Goal: Information Seeking & Learning: Learn about a topic

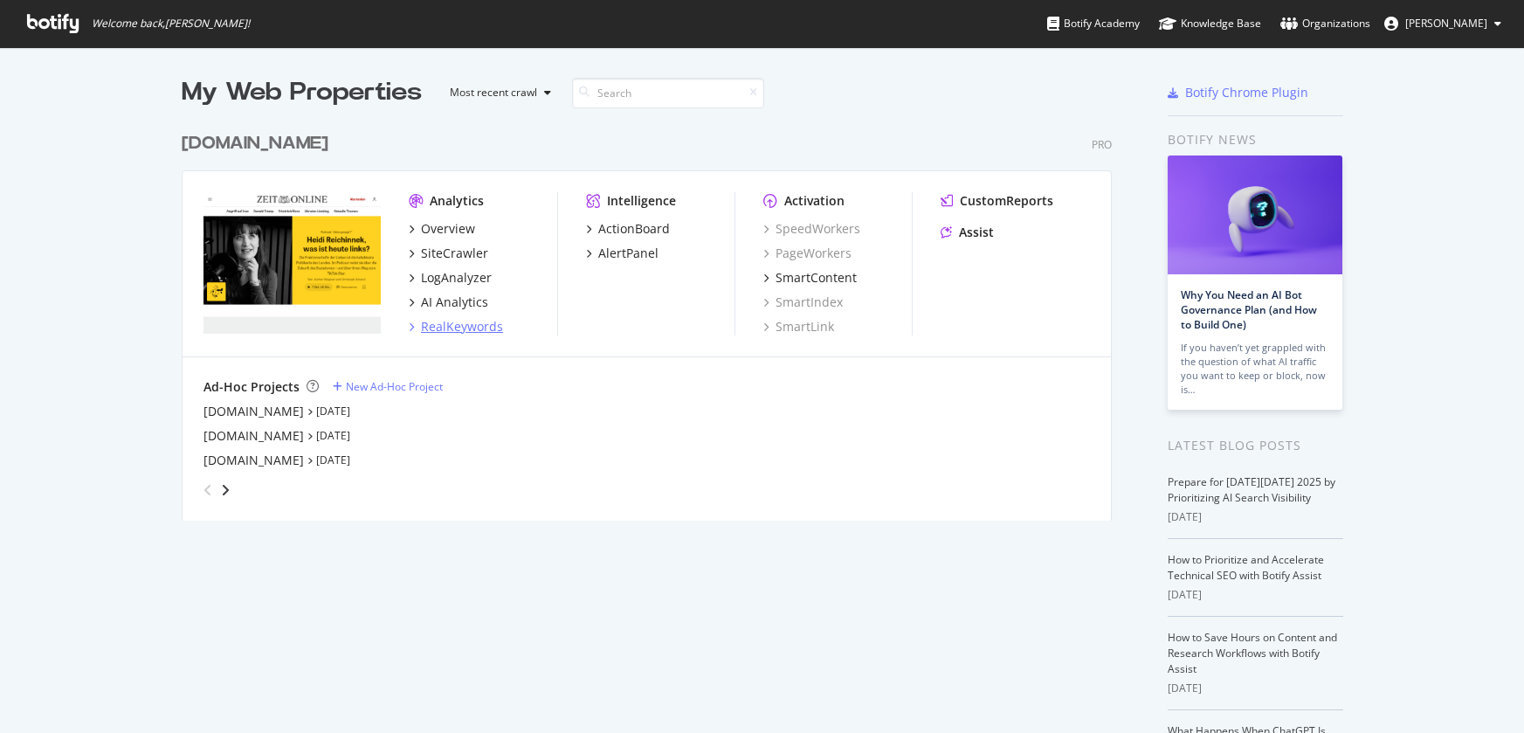
scroll to position [720, 1498]
click at [465, 257] on div "SiteCrawler" at bounding box center [454, 253] width 67 height 17
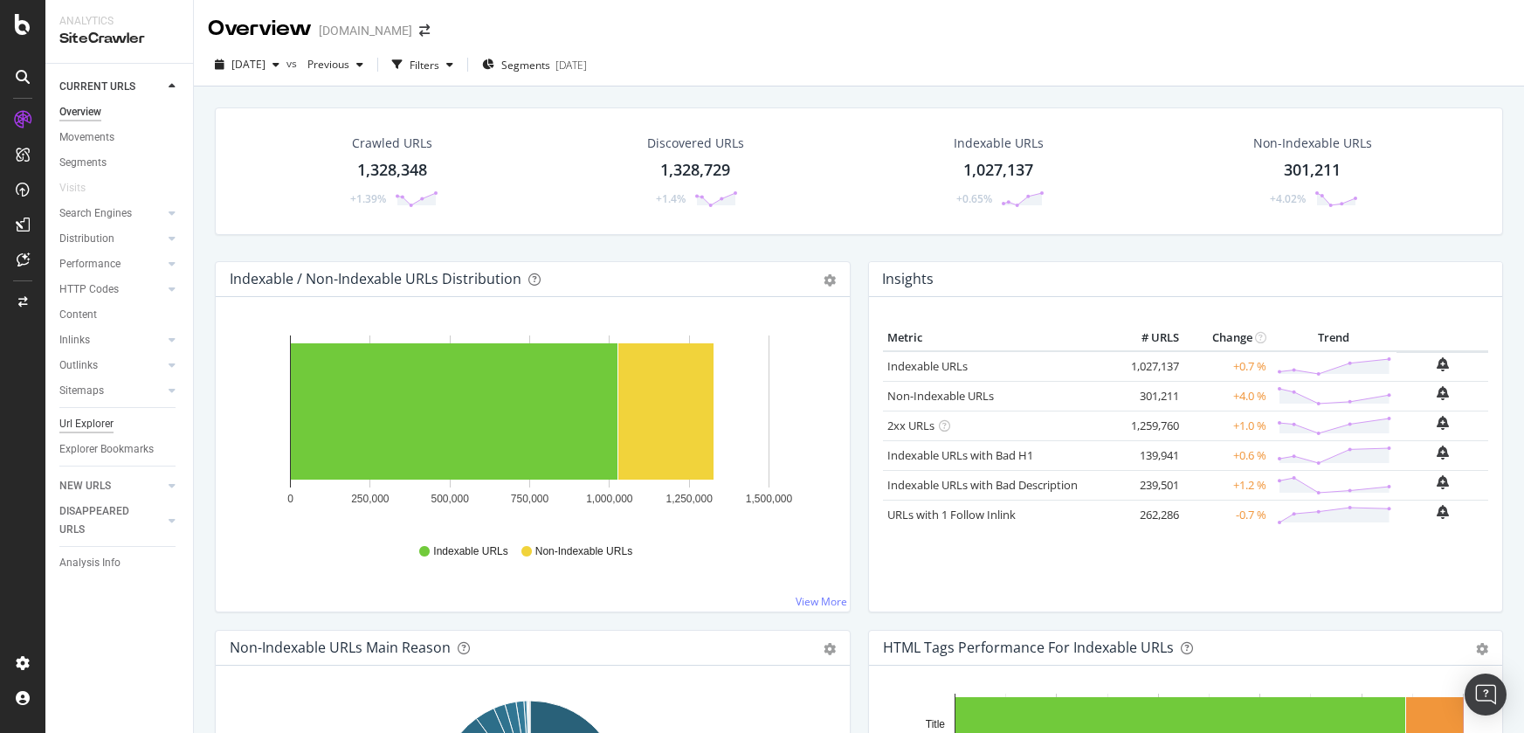
click at [85, 430] on div "Url Explorer" at bounding box center [86, 424] width 54 height 18
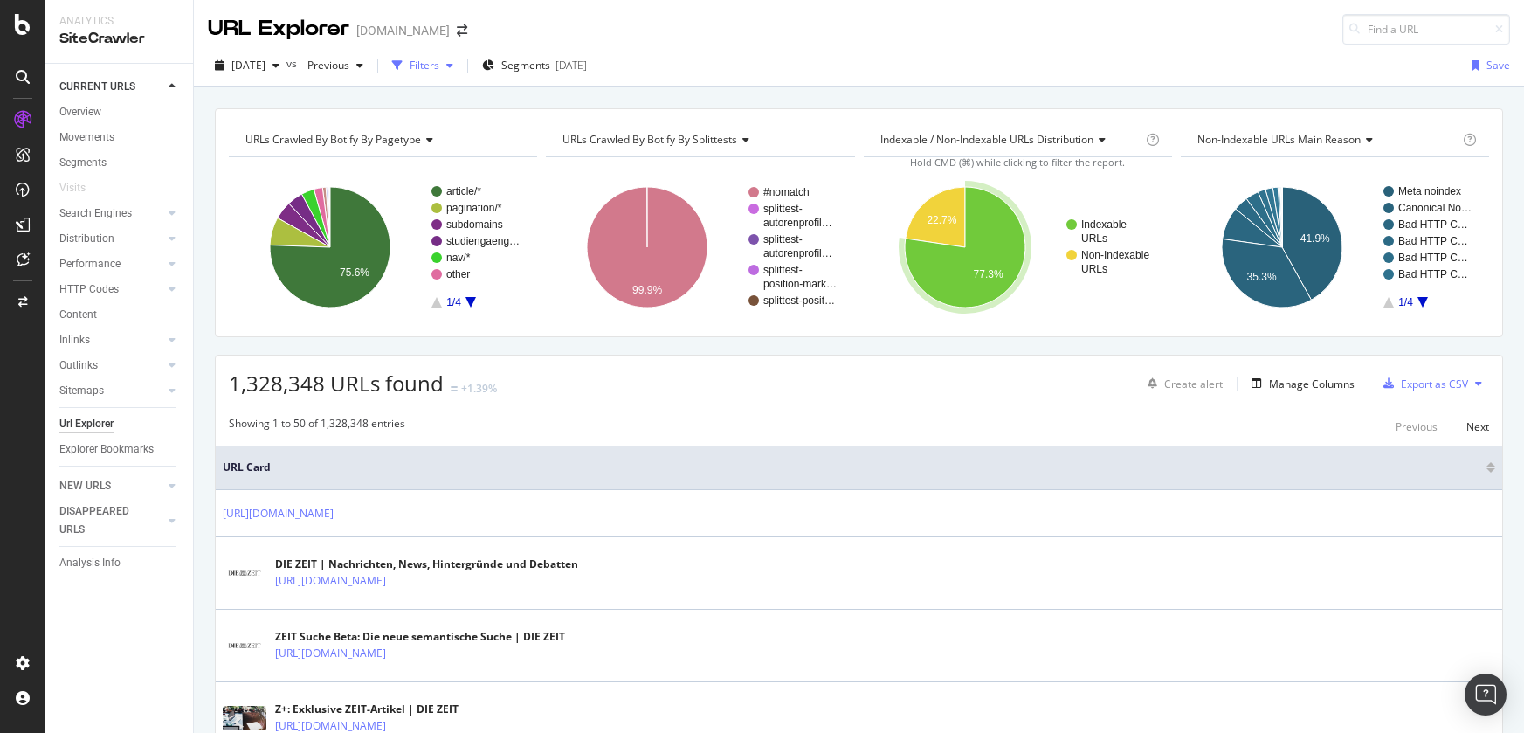
click at [460, 68] on div "button" at bounding box center [449, 65] width 21 height 10
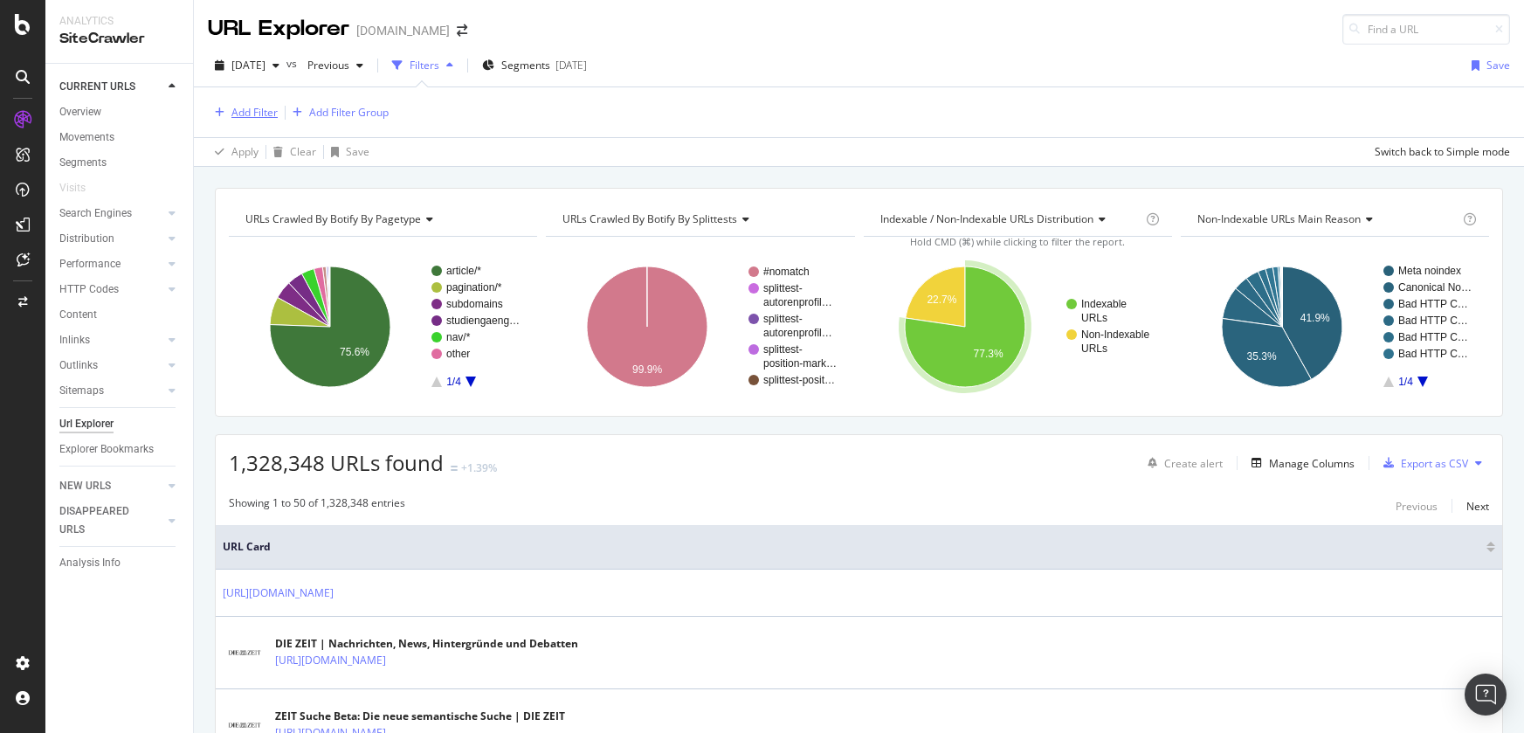
click at [266, 107] on div "Add Filter" at bounding box center [254, 112] width 46 height 15
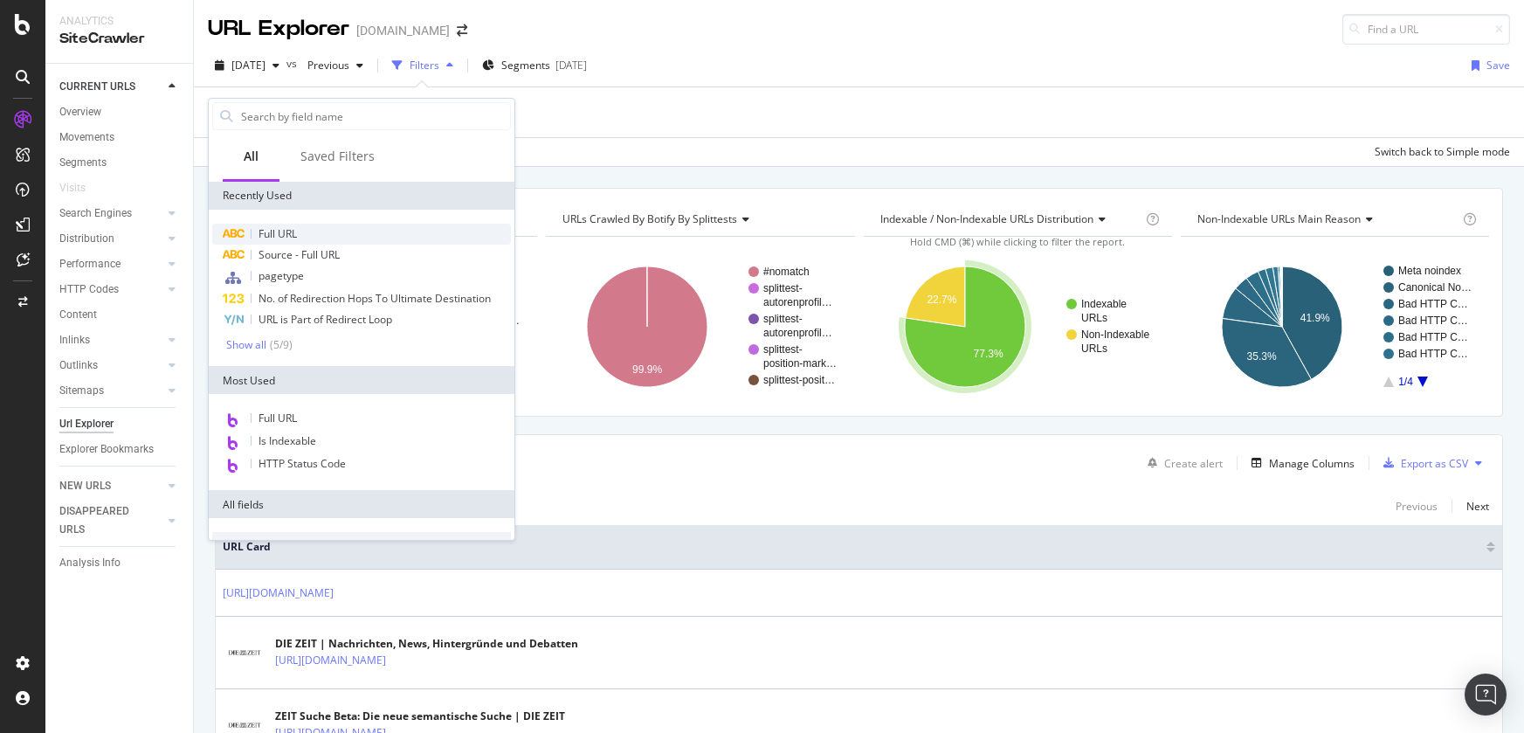
click at [310, 229] on div "Full URL" at bounding box center [361, 234] width 299 height 21
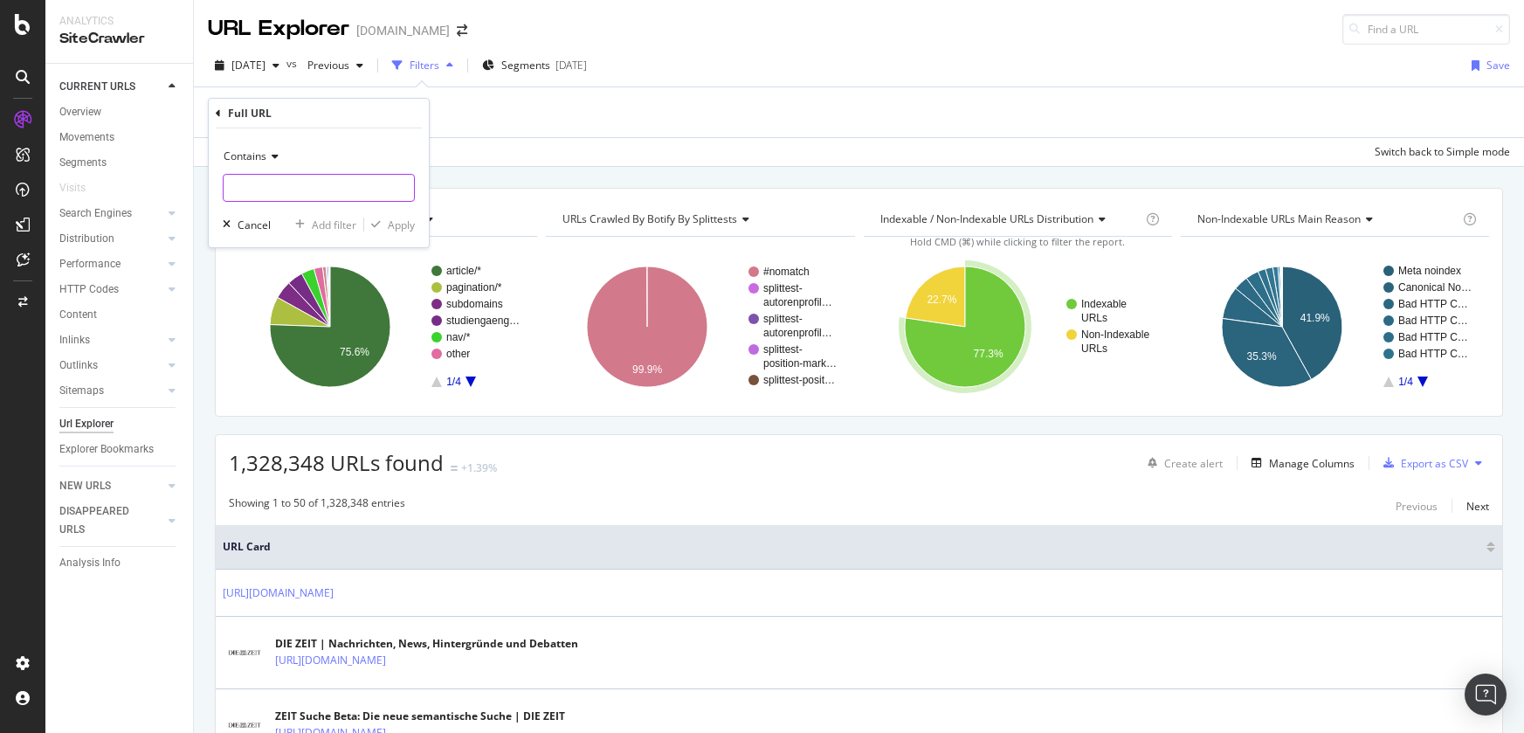
click at [314, 180] on input "text" at bounding box center [319, 188] width 190 height 28
paste input "/-/[PERSON_NAME]/"
type input "/-/[PERSON_NAME]/"
click at [404, 226] on div "Apply" at bounding box center [401, 224] width 27 height 15
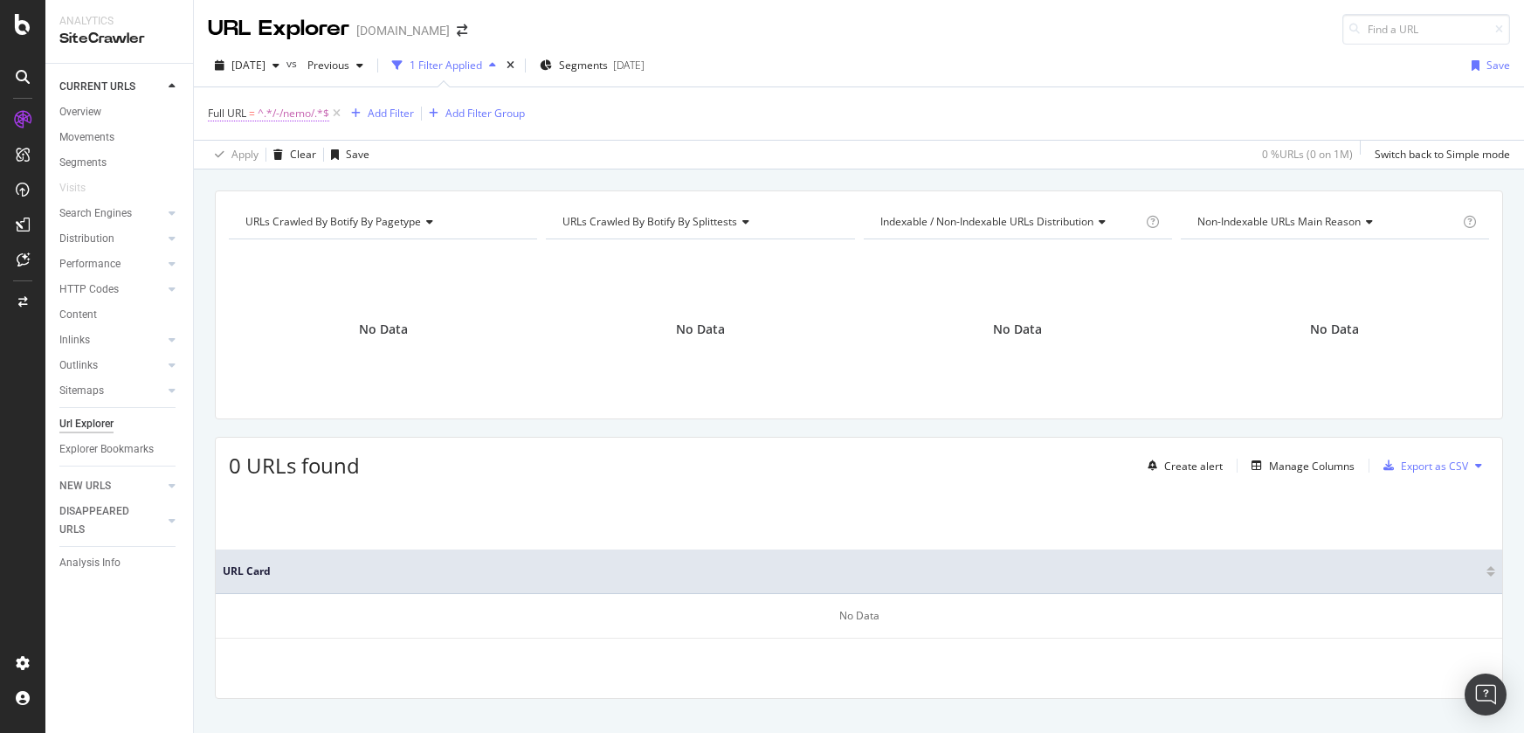
click at [305, 118] on span "^.*/-/nemo/.*$" at bounding box center [294, 113] width 72 height 24
click at [231, 190] on input "/-/[PERSON_NAME]/" at bounding box center [306, 186] width 165 height 28
drag, startPoint x: 238, startPoint y: 187, endPoint x: 228, endPoint y: 188, distance: 9.6
click at [228, 188] on input "/-/[PERSON_NAME]/" at bounding box center [306, 186] width 165 height 28
type input "/nemo/"
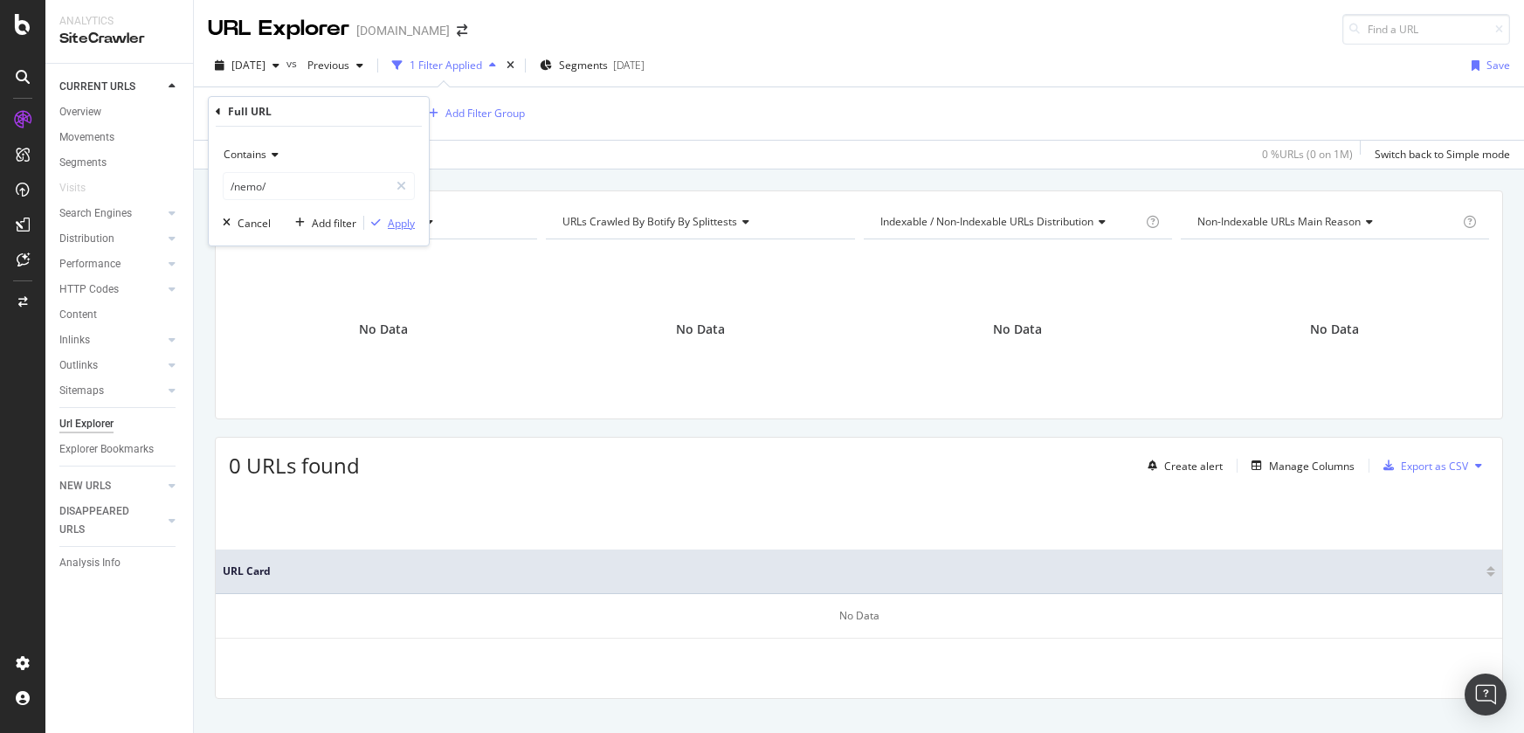
click at [404, 223] on div "Apply" at bounding box center [401, 223] width 27 height 15
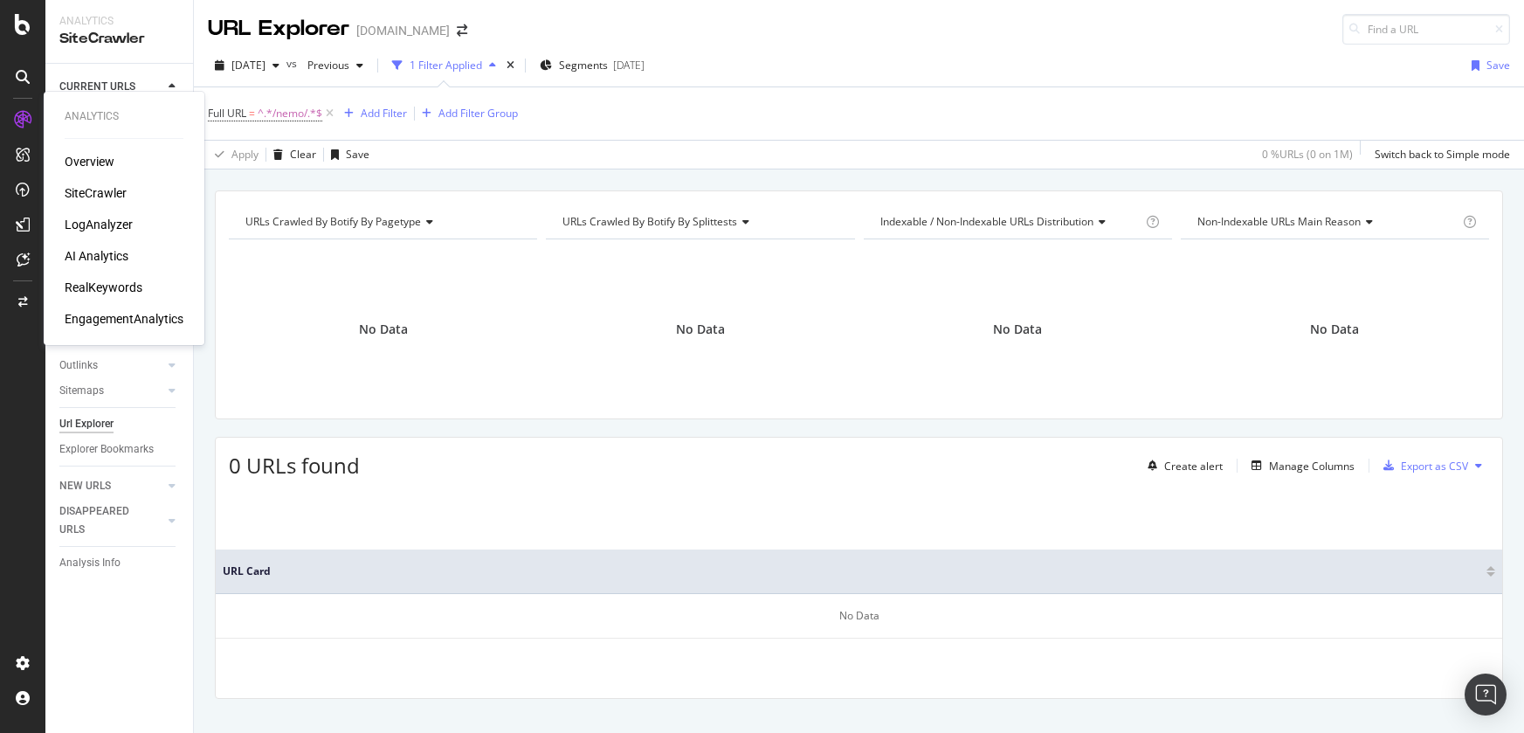
click at [104, 224] on div "LogAnalyzer" at bounding box center [99, 224] width 68 height 17
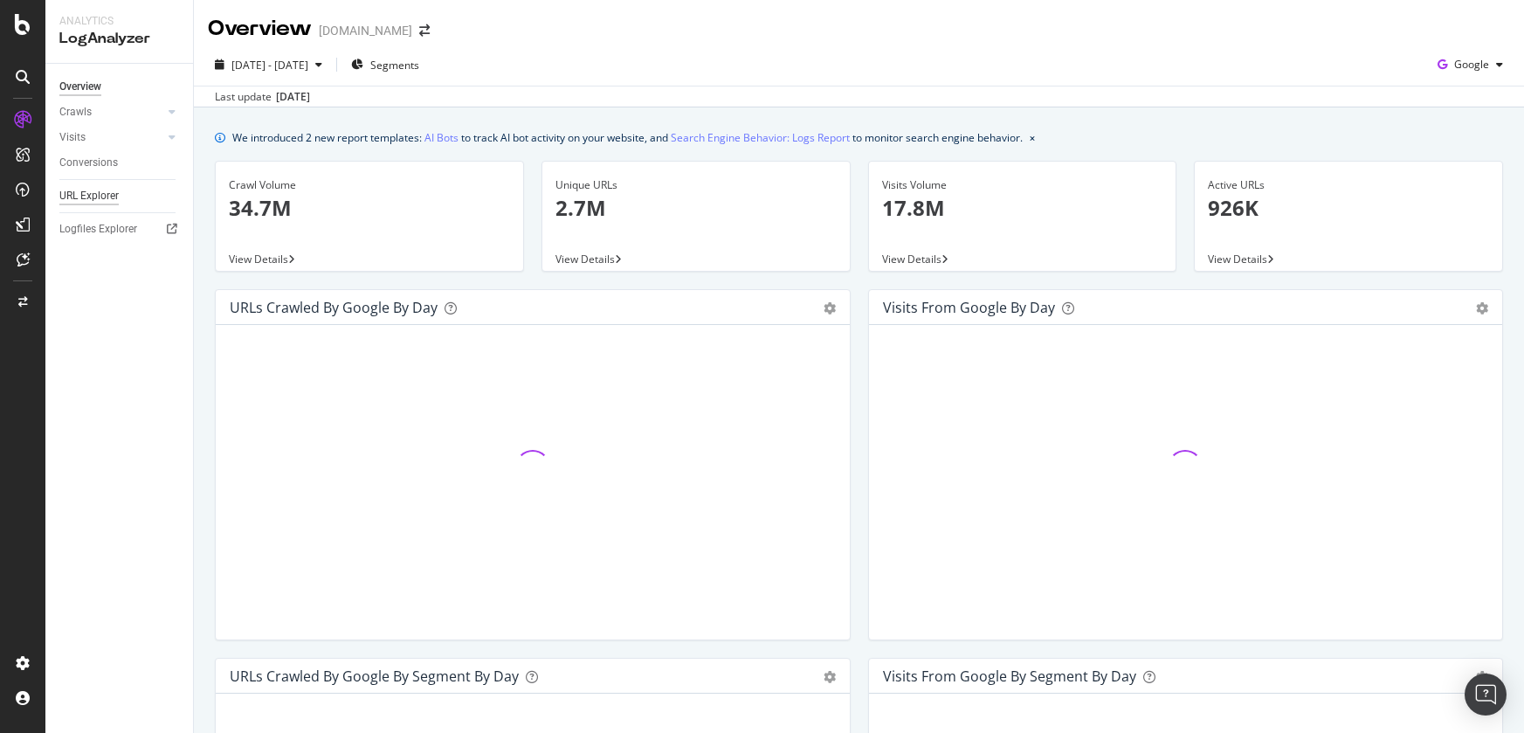
click at [103, 193] on div "URL Explorer" at bounding box center [88, 196] width 59 height 18
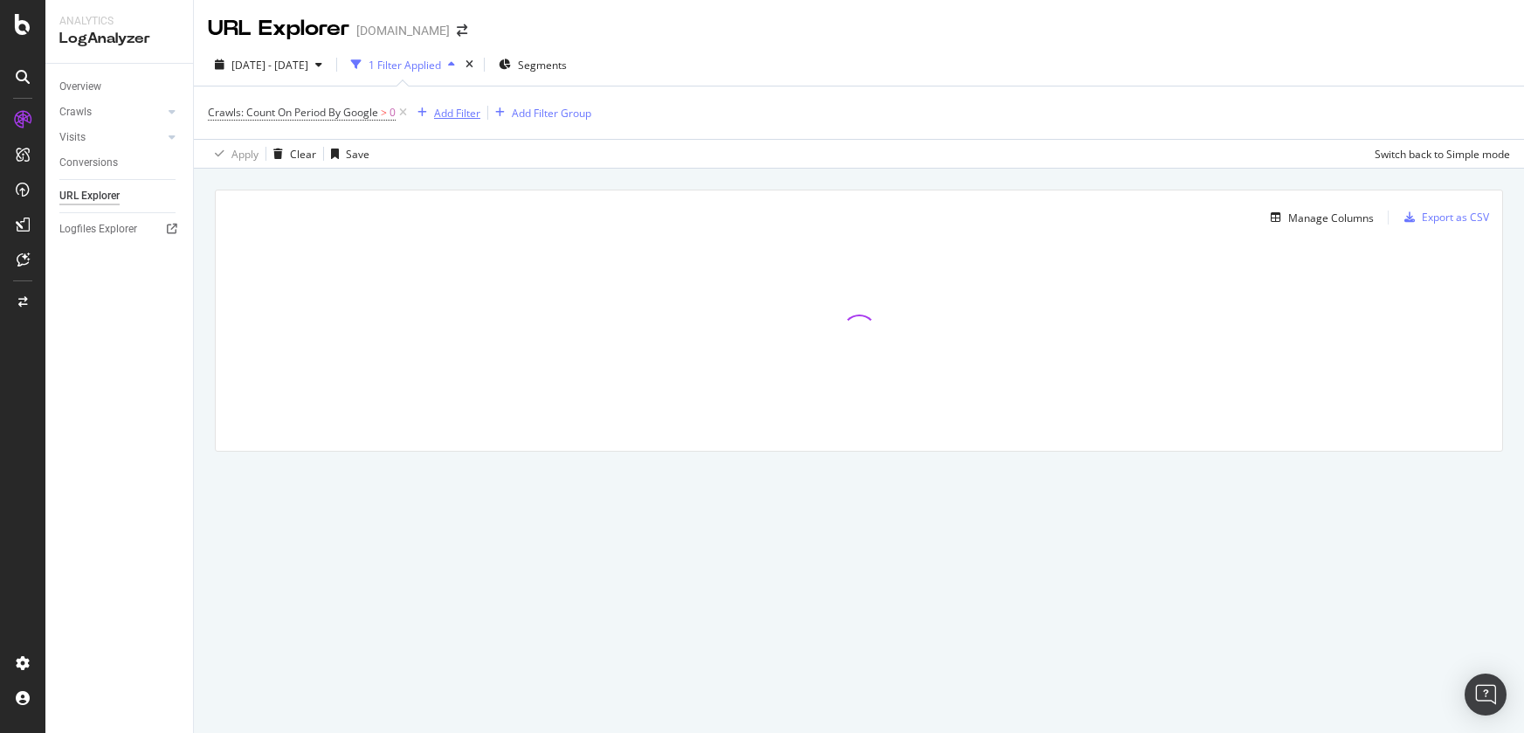
click at [465, 110] on div "Add Filter" at bounding box center [457, 113] width 46 height 15
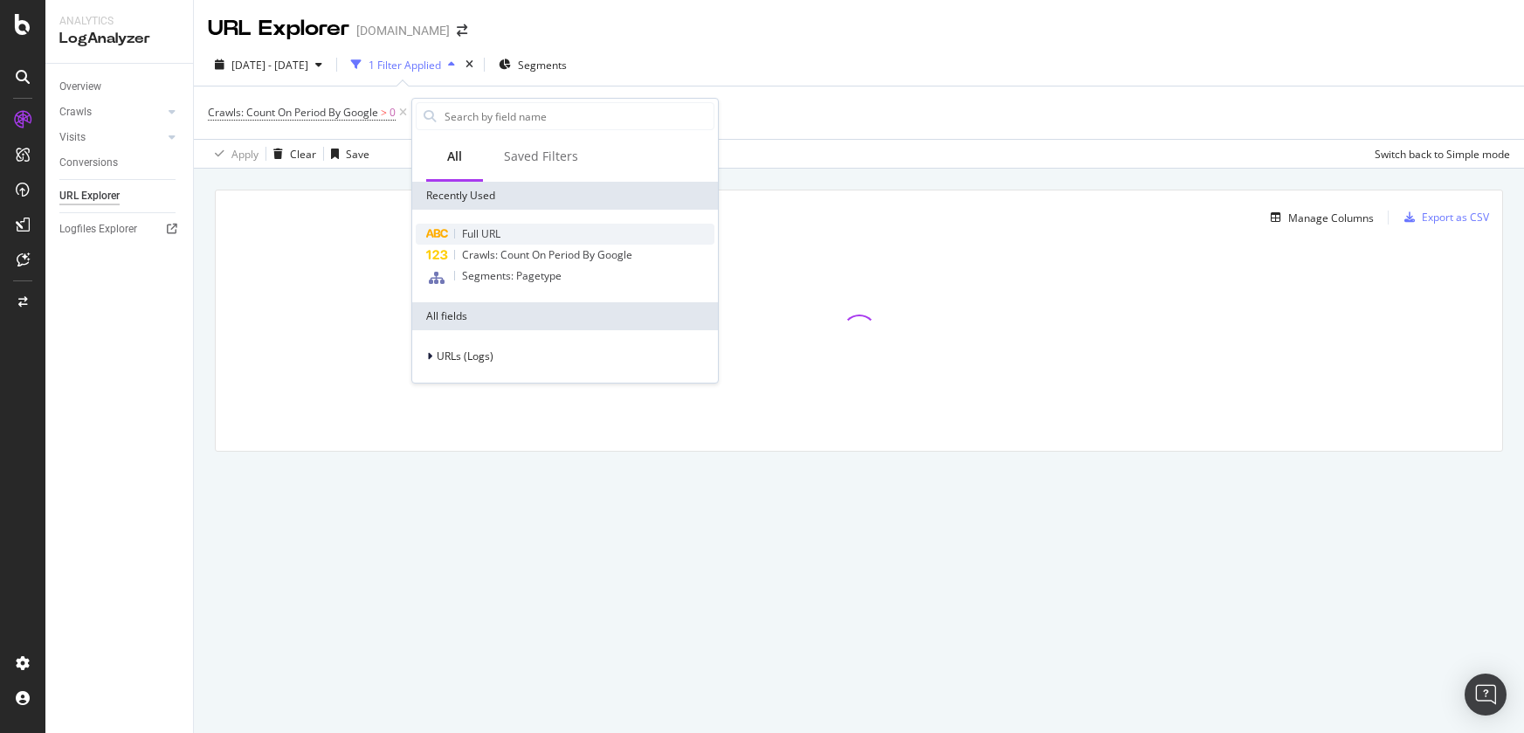
click at [492, 227] on span "Full URL" at bounding box center [481, 233] width 38 height 15
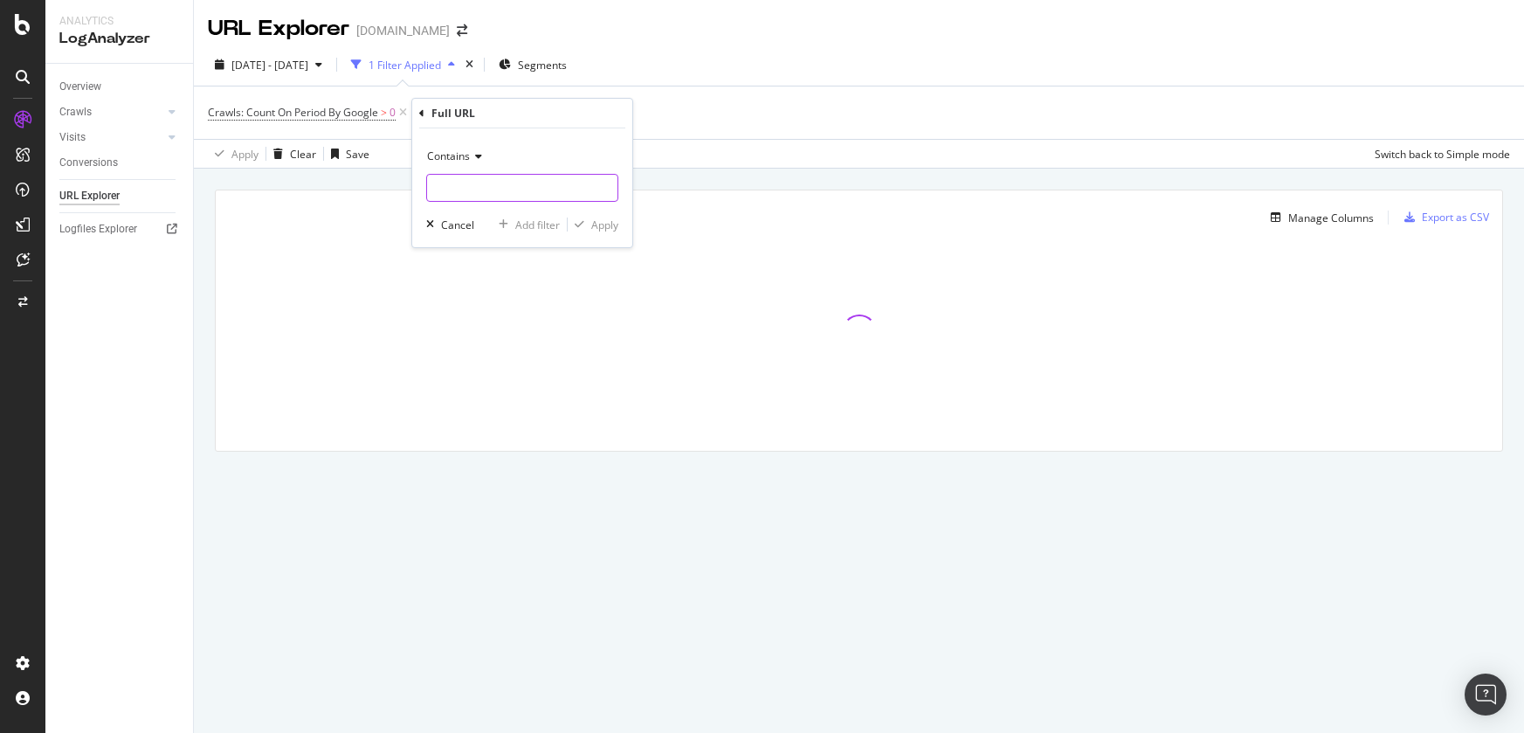
click at [491, 189] on input "text" at bounding box center [522, 188] width 190 height 28
paste input "[URL][DOMAIN_NAME]"
type input "[URL][DOMAIN_NAME]"
click at [600, 224] on div "Apply" at bounding box center [604, 224] width 27 height 15
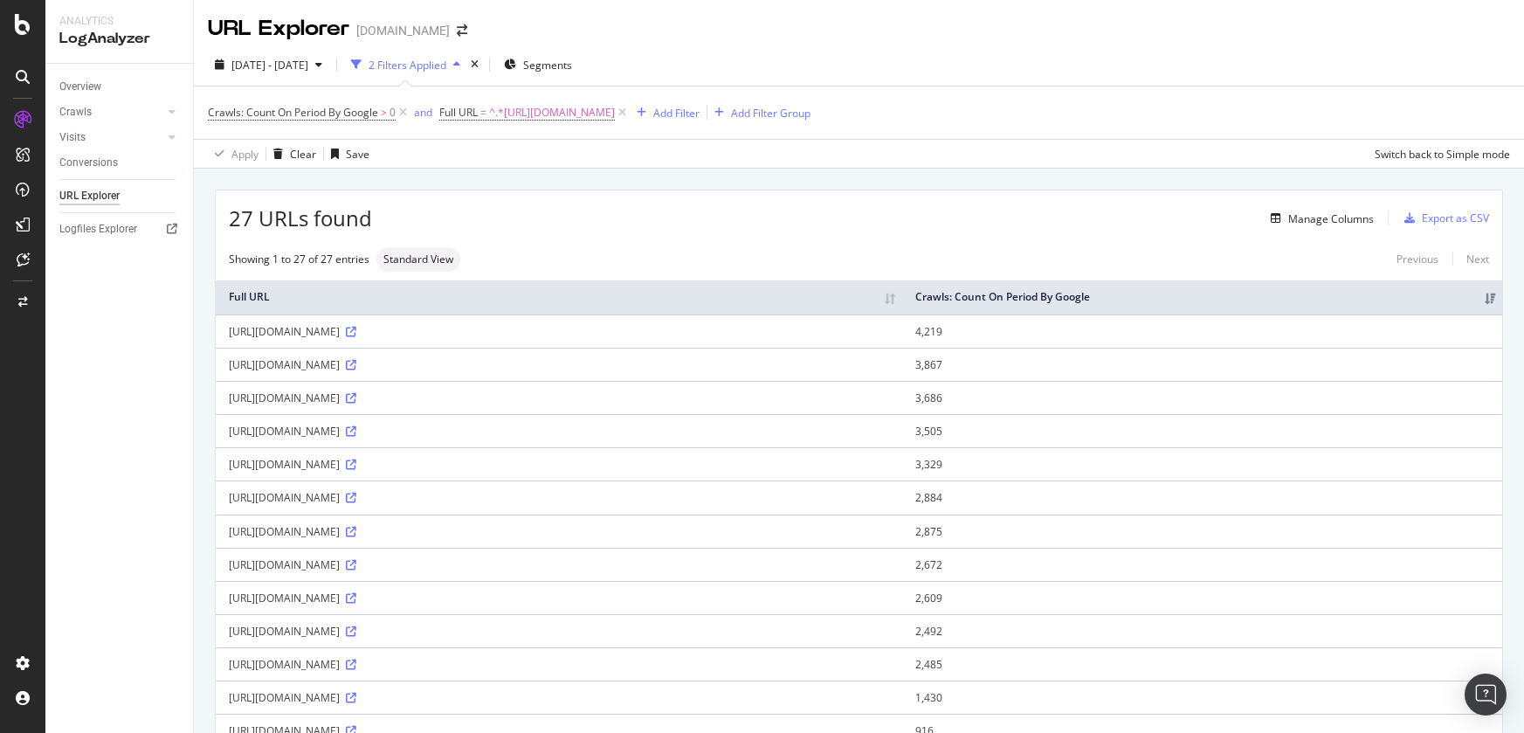
drag, startPoint x: 524, startPoint y: 330, endPoint x: 221, endPoint y: 329, distance: 303.1
click at [221, 329] on td "[URL][DOMAIN_NAME]" at bounding box center [559, 330] width 687 height 33
copy div "[URL][DOMAIN_NAME]"
click at [1315, 218] on div "Manage Columns" at bounding box center [1331, 218] width 86 height 15
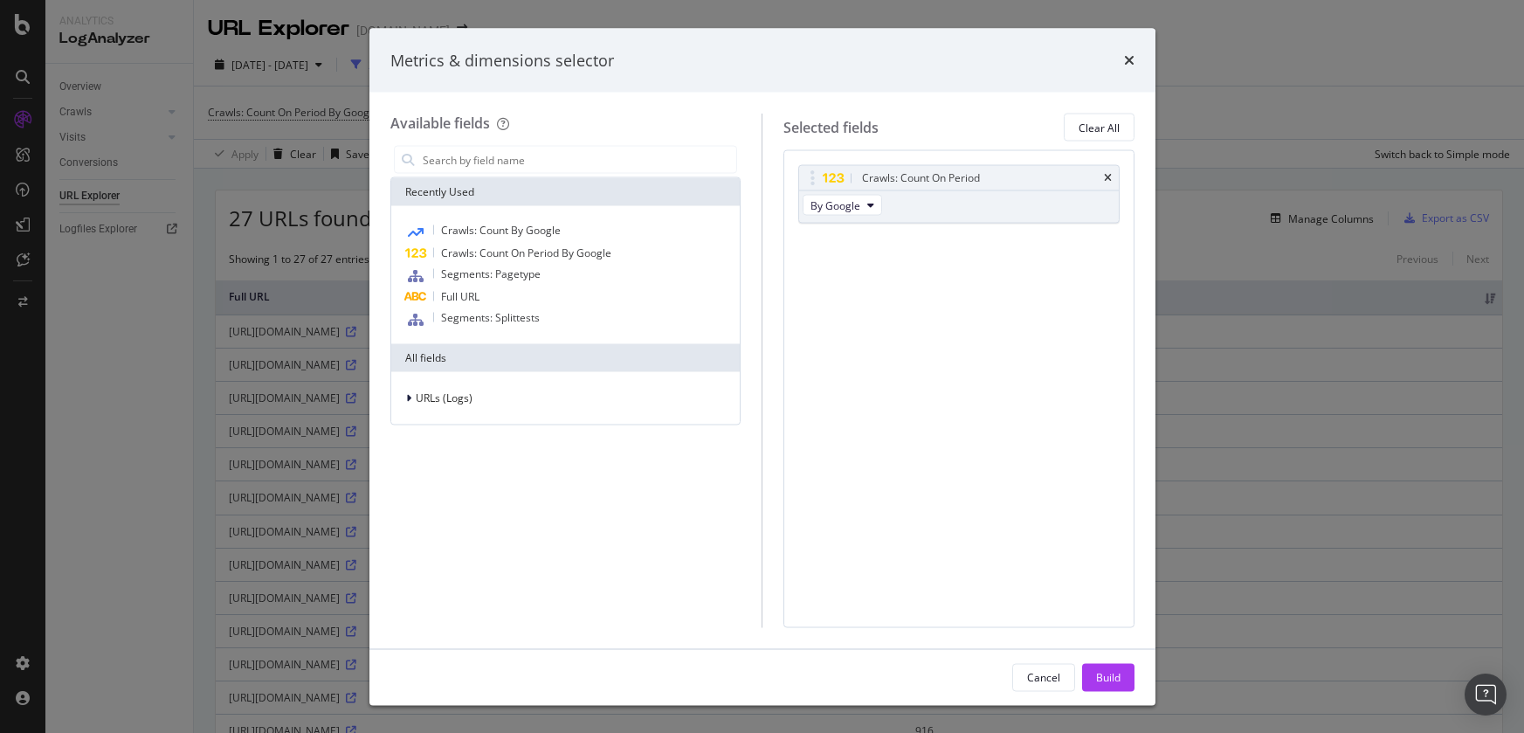
click at [1122, 58] on div "Metrics & dimensions selector" at bounding box center [762, 60] width 744 height 23
drag, startPoint x: 1131, startPoint y: 60, endPoint x: 1099, endPoint y: 60, distance: 32.3
click at [1131, 60] on icon "times" at bounding box center [1129, 60] width 10 height 14
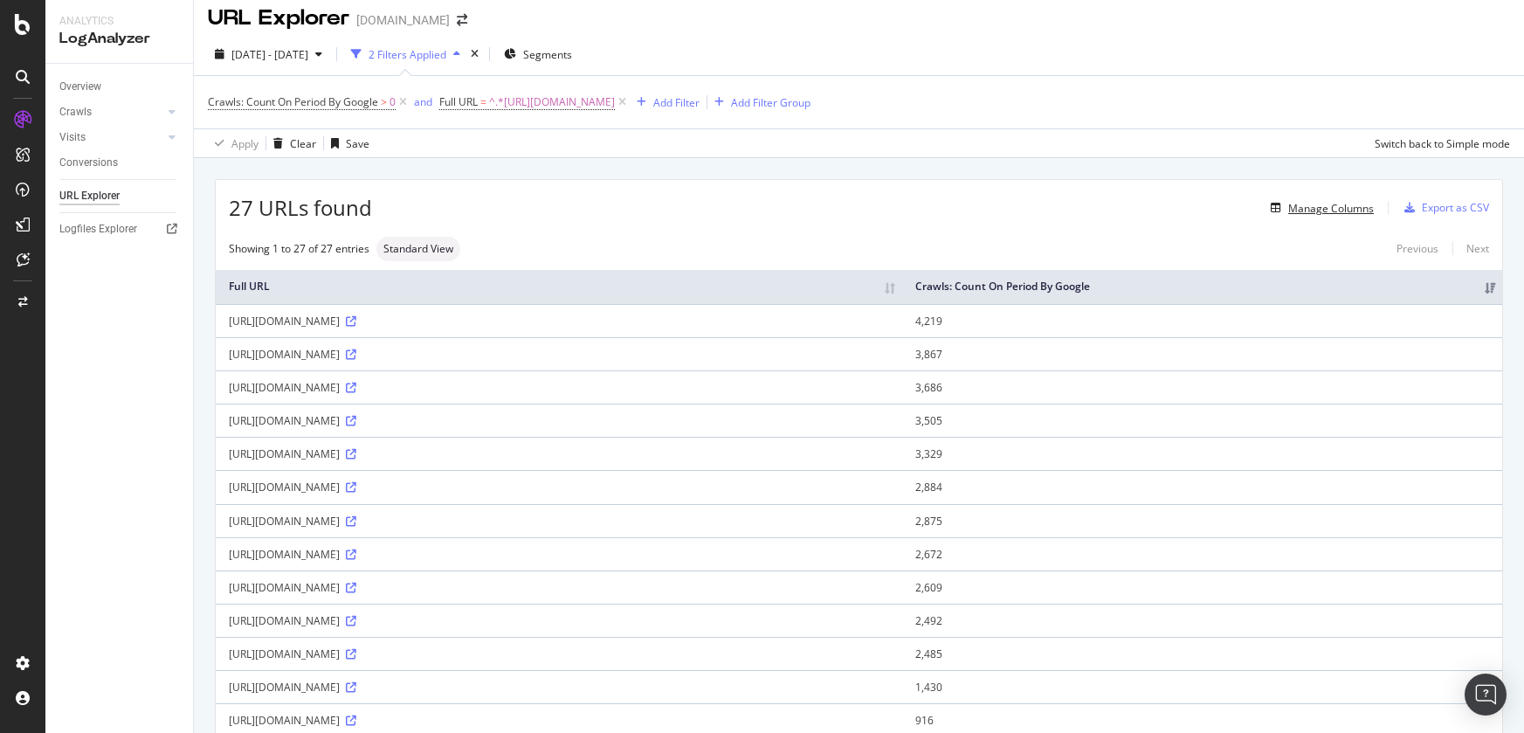
scroll to position [17, 0]
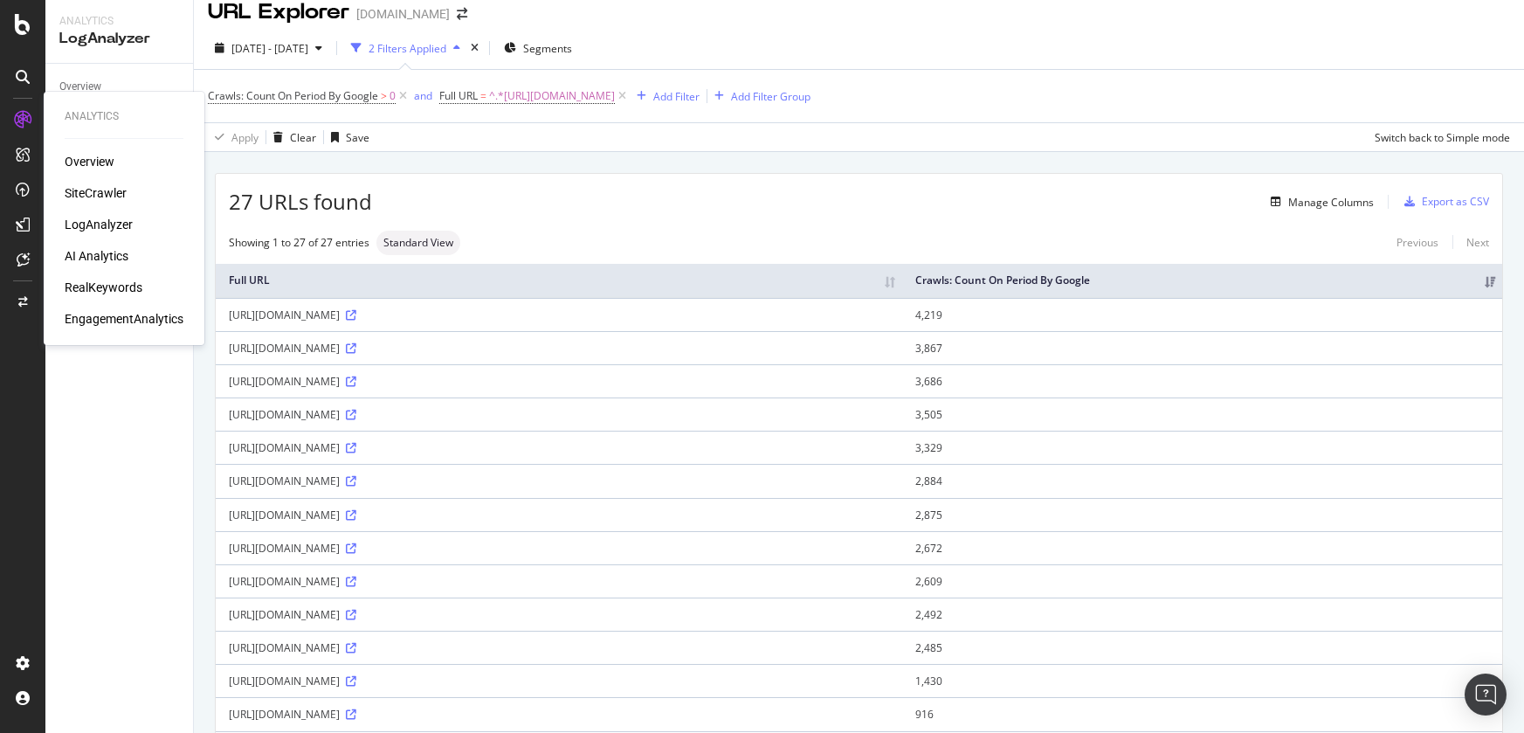
click at [116, 190] on div "SiteCrawler" at bounding box center [96, 192] width 62 height 17
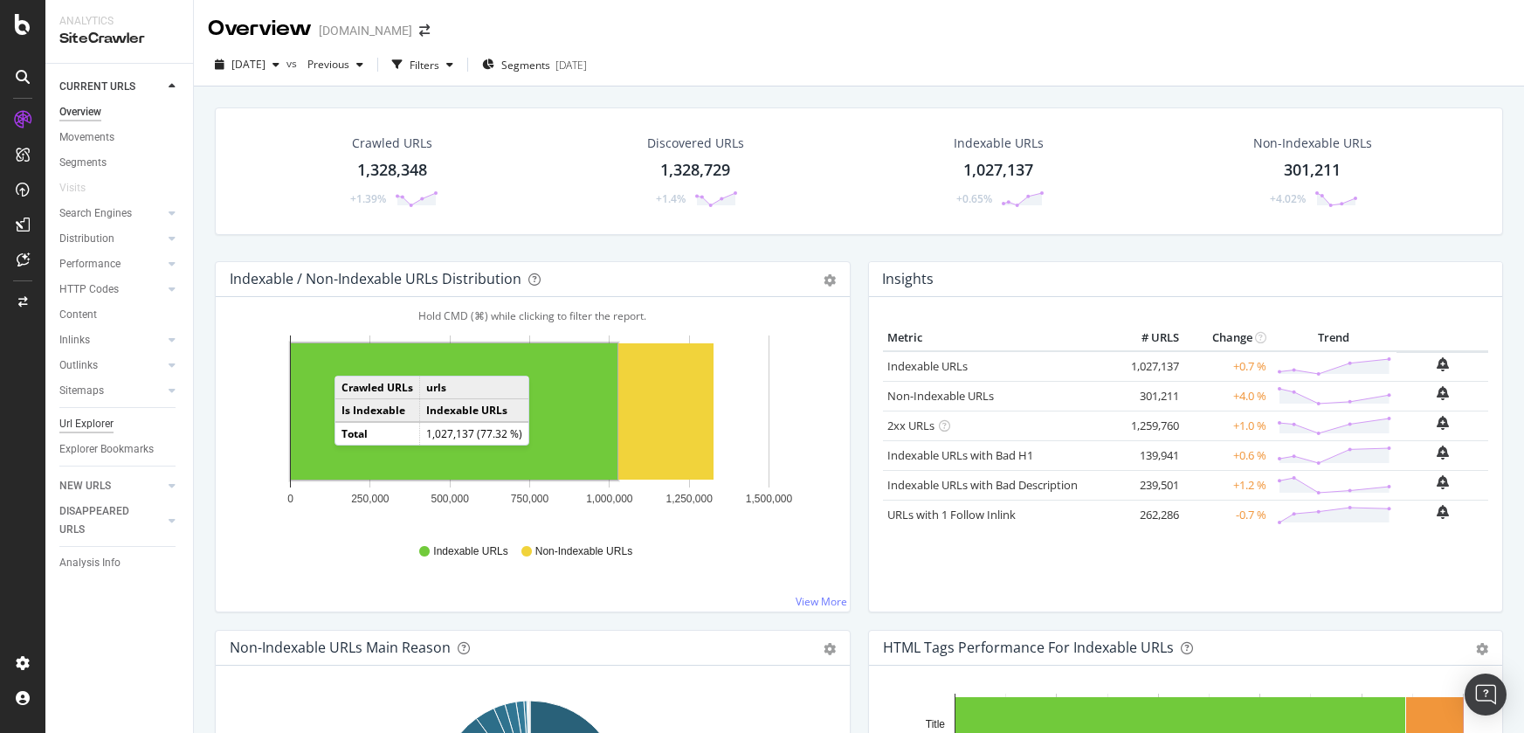
click at [87, 425] on div "Url Explorer" at bounding box center [86, 424] width 54 height 18
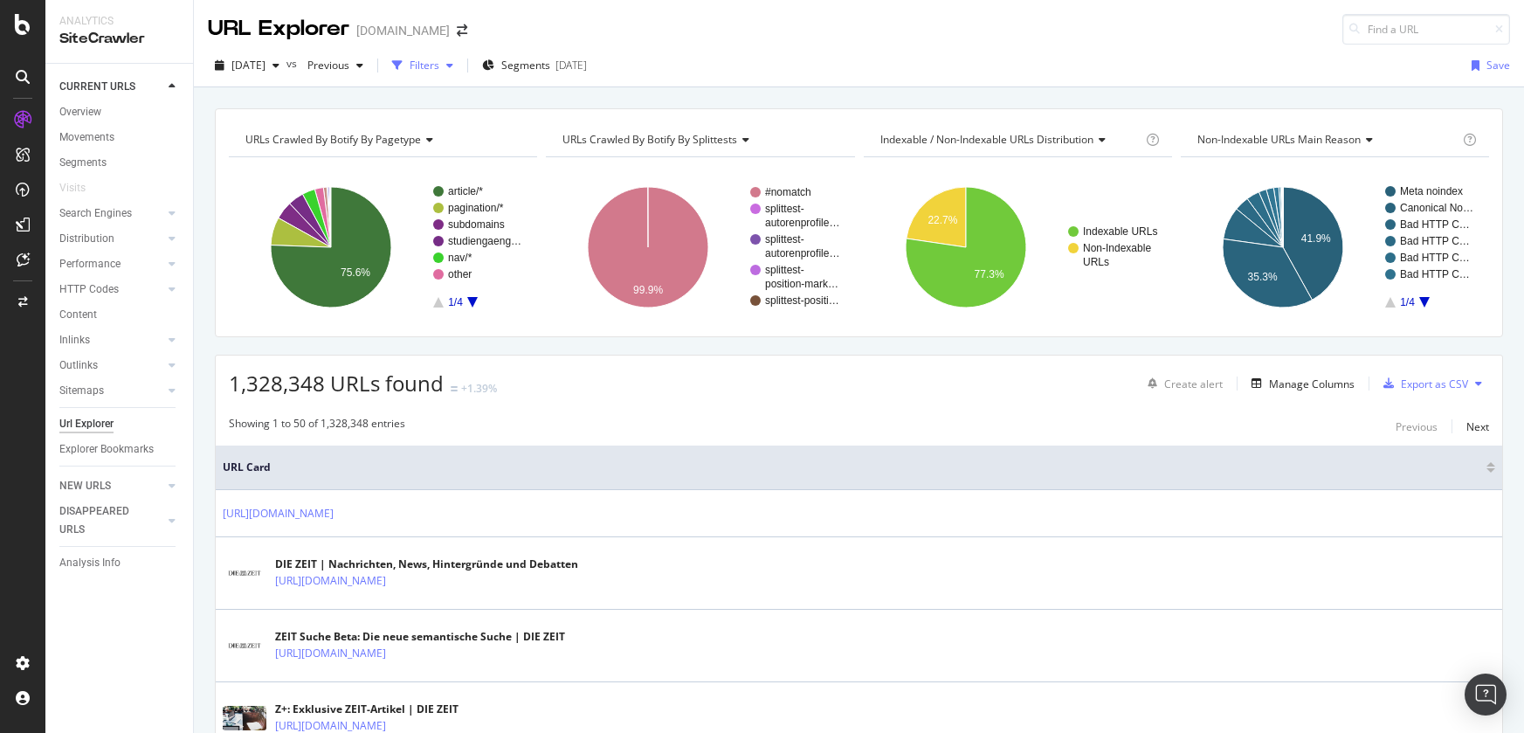
click at [410, 70] on div "button" at bounding box center [397, 65] width 24 height 24
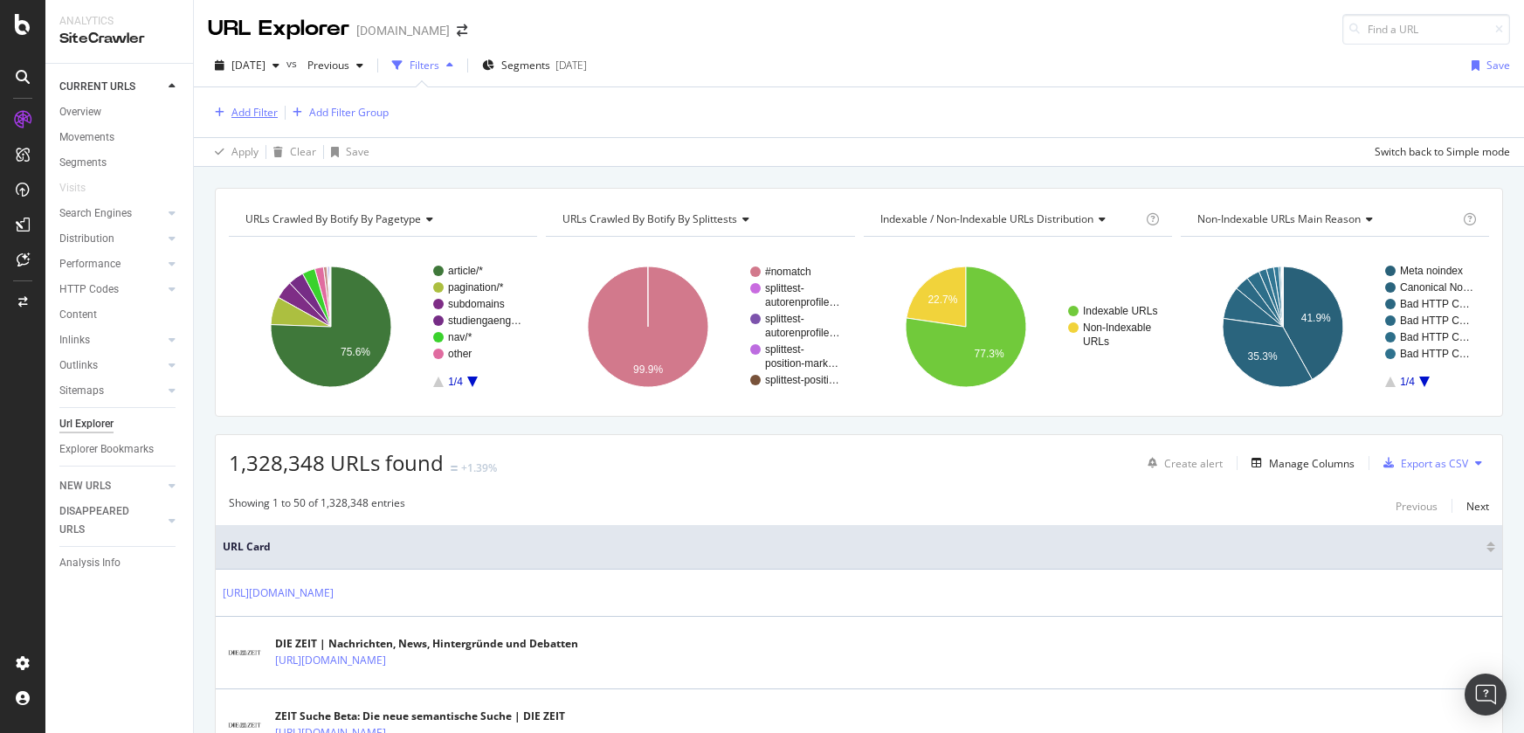
click at [258, 107] on div "Add Filter" at bounding box center [254, 112] width 46 height 15
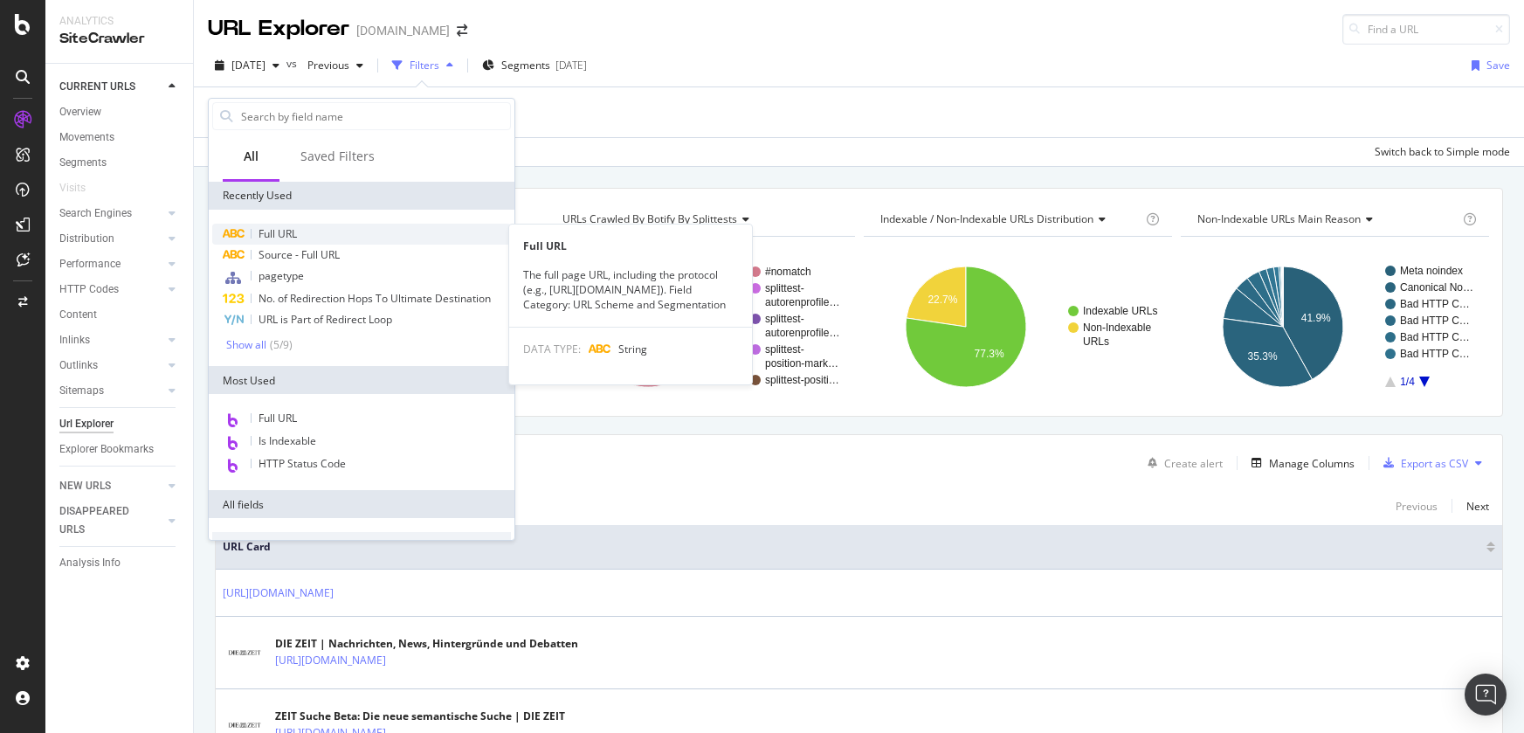
click at [313, 235] on div "Full URL" at bounding box center [361, 234] width 299 height 21
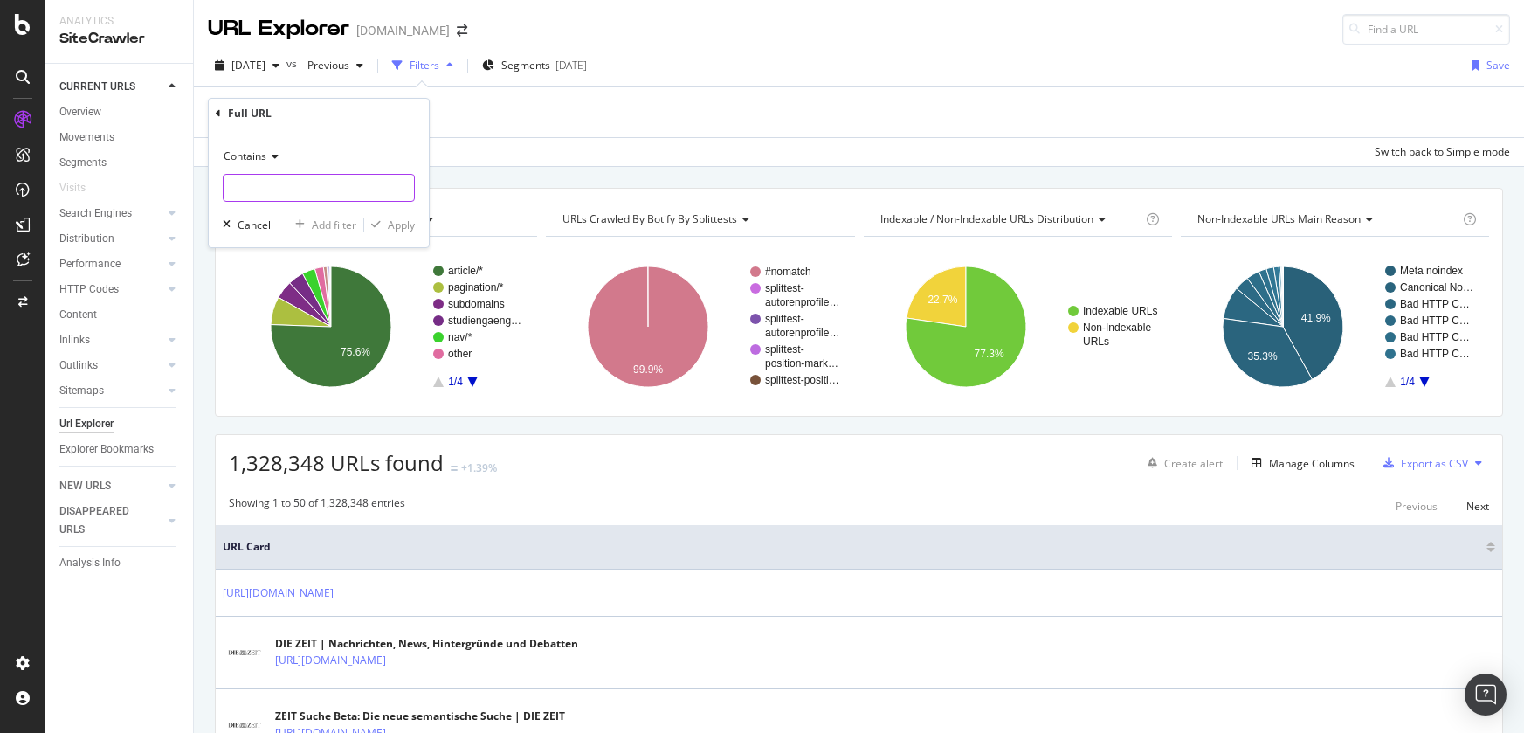
click at [314, 191] on input "text" at bounding box center [319, 188] width 190 height 28
type input "/-/"
click at [404, 227] on div "Apply" at bounding box center [401, 224] width 27 height 15
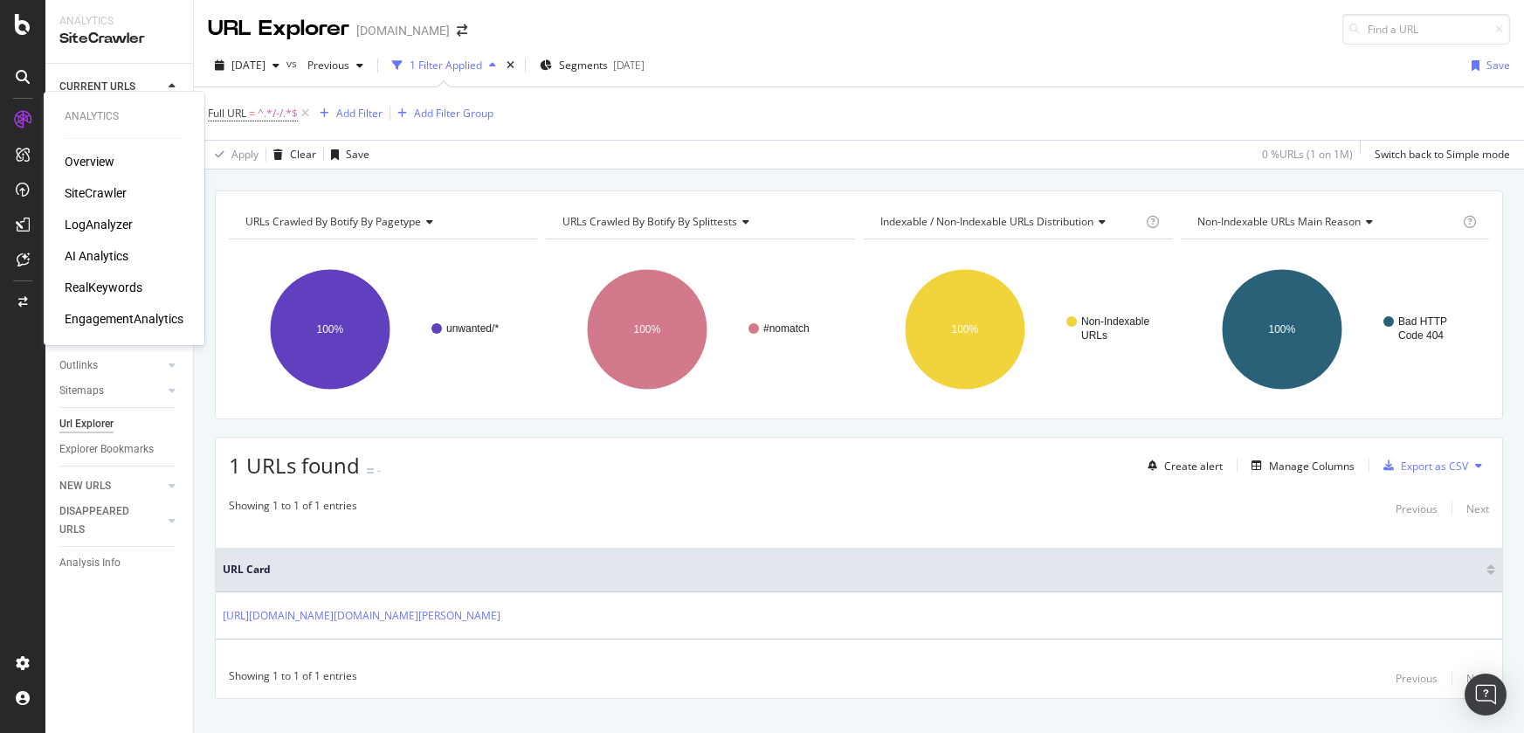
click at [92, 224] on div "LogAnalyzer" at bounding box center [99, 224] width 68 height 17
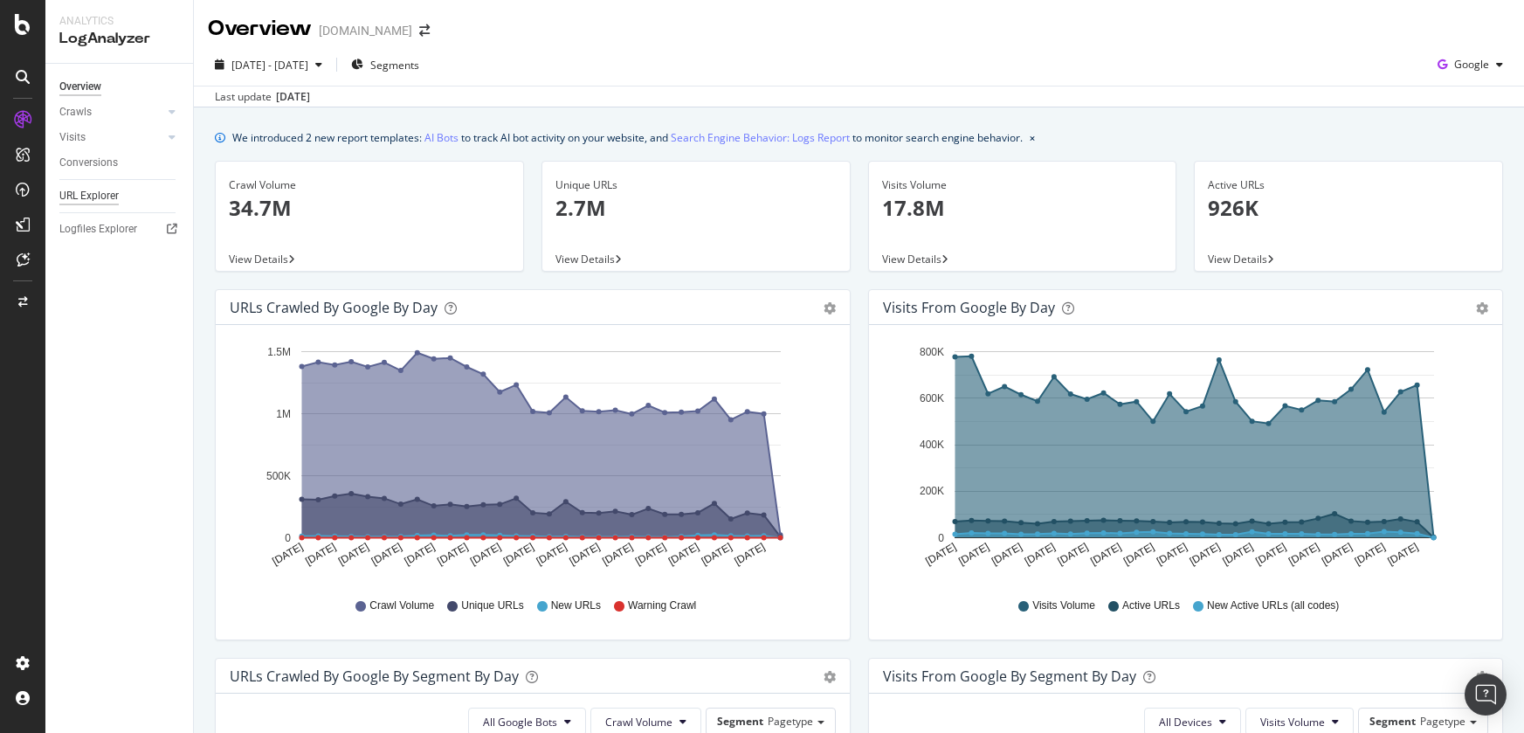
click at [77, 191] on div "URL Explorer" at bounding box center [88, 196] width 59 height 18
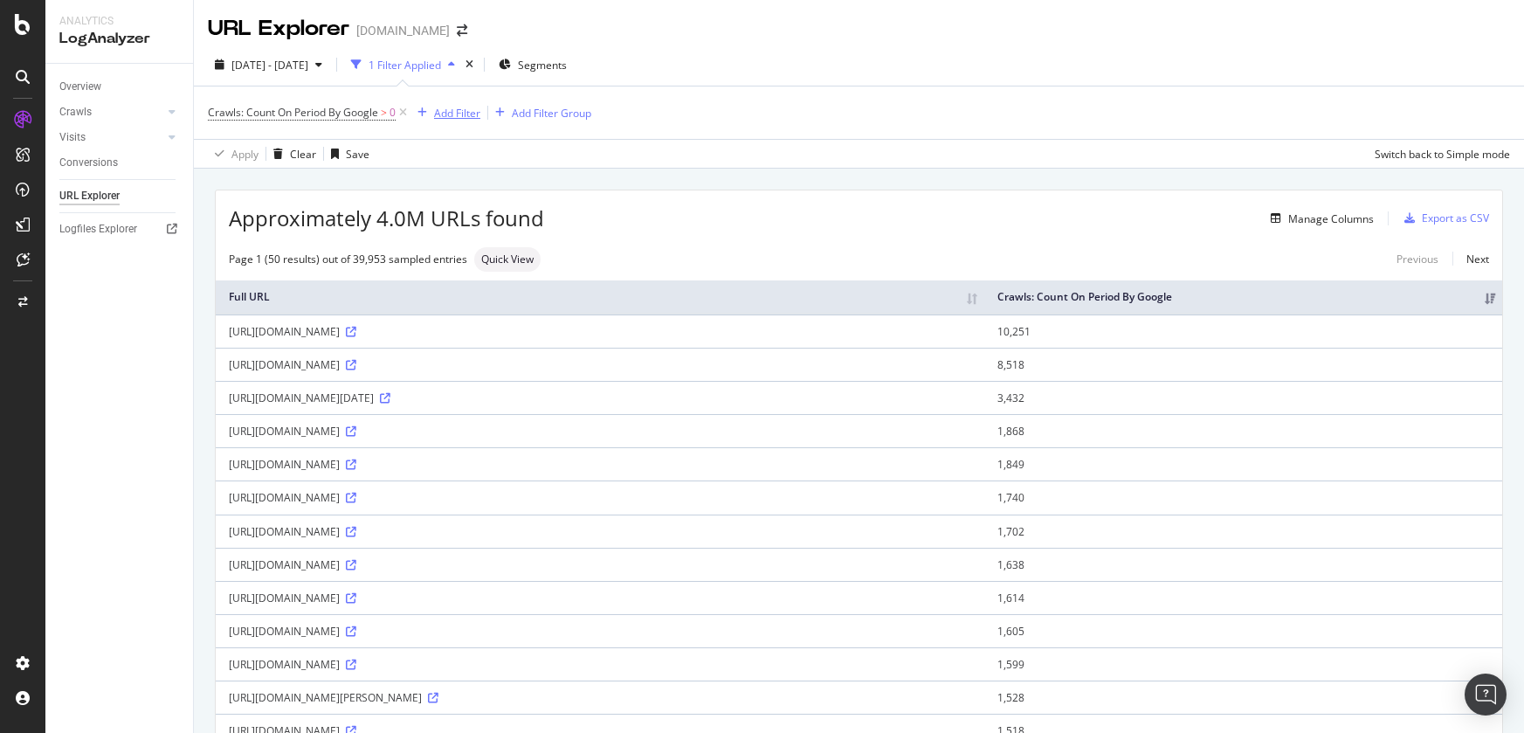
click at [451, 111] on div "Add Filter" at bounding box center [457, 113] width 46 height 15
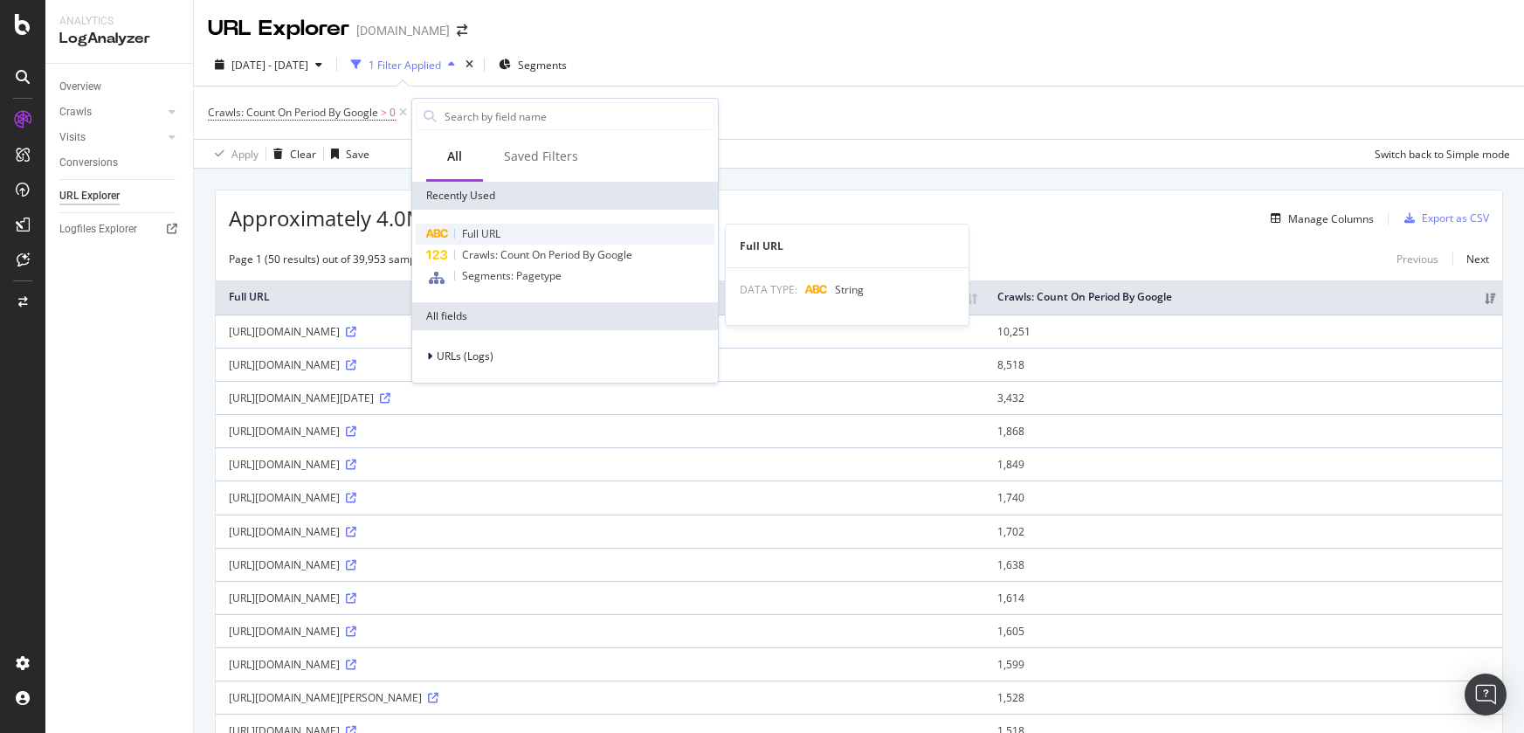
click at [495, 237] on span "Full URL" at bounding box center [481, 233] width 38 height 15
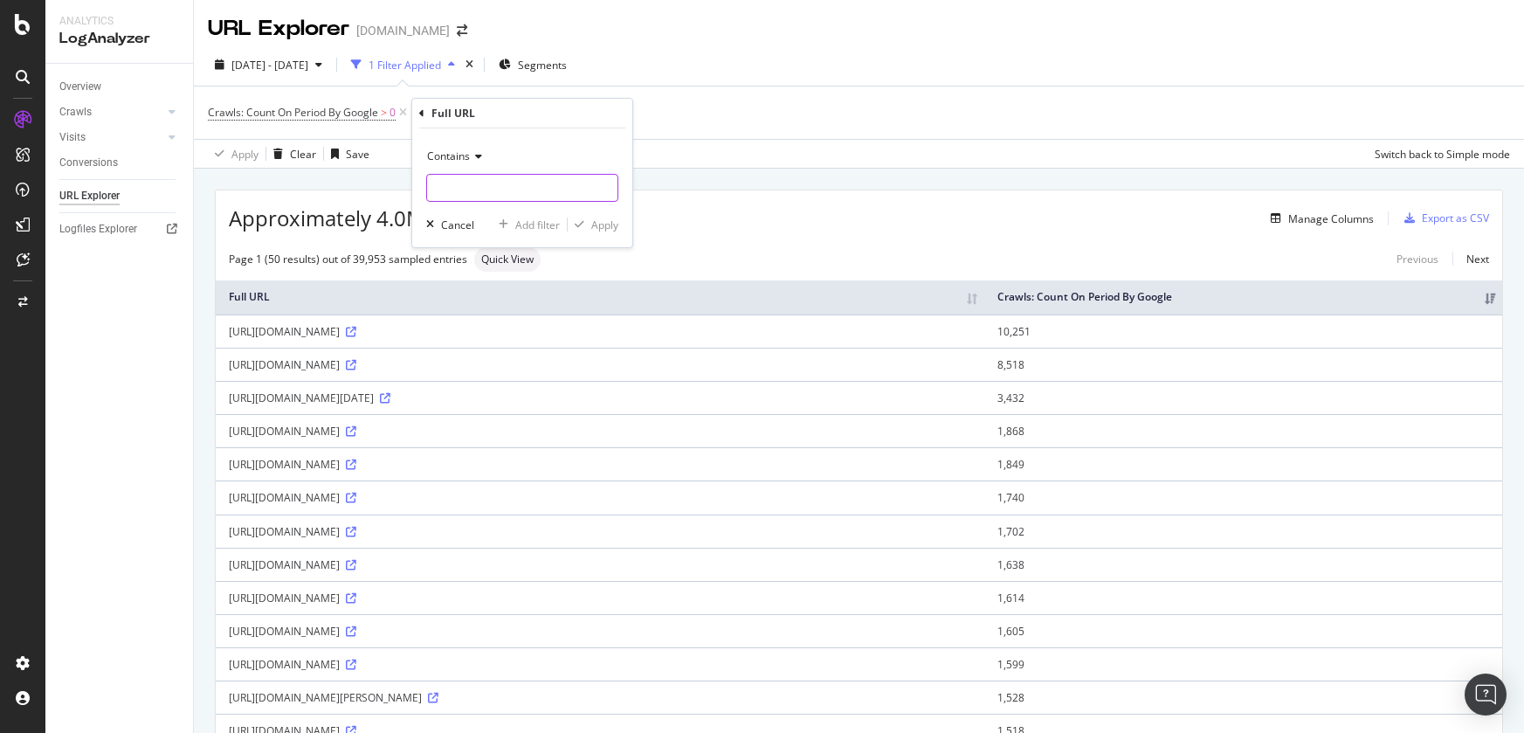
click at [501, 186] on input "text" at bounding box center [522, 188] width 190 height 28
type input "/-/"
click at [601, 225] on div "Apply" at bounding box center [604, 224] width 27 height 15
